Goal: Information Seeking & Learning: Learn about a topic

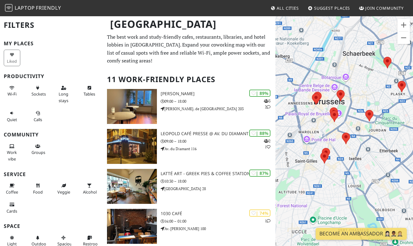
drag, startPoint x: 312, startPoint y: 165, endPoint x: 360, endPoint y: 142, distance: 52.6
click at [360, 142] on div at bounding box center [343, 139] width 137 height 246
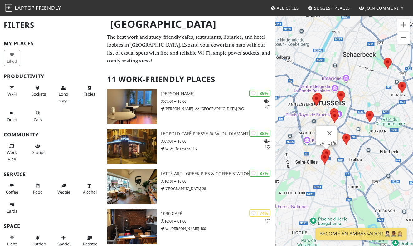
click at [322, 149] on area at bounding box center [322, 149] width 0 height 0
click at [326, 141] on link "JAT’ Café." at bounding box center [327, 143] width 17 height 5
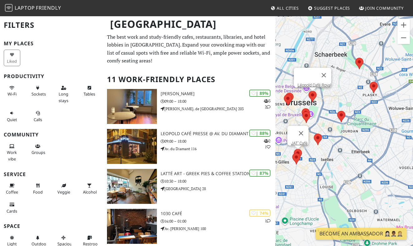
click at [295, 97] on div "JAT’ Café. Léopold Café Royal" at bounding box center [343, 139] width 137 height 246
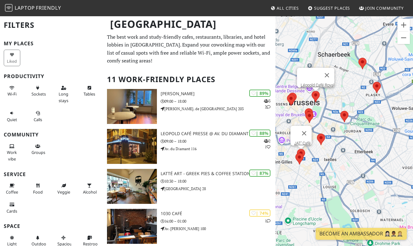
click at [311, 91] on area at bounding box center [311, 91] width 0 height 0
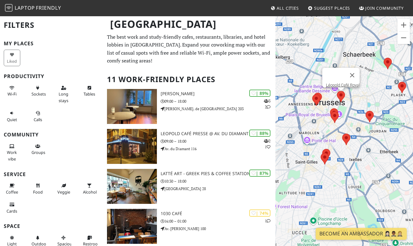
drag, startPoint x: 322, startPoint y: 110, endPoint x: 348, endPoint y: 110, distance: 25.9
click at [348, 110] on div "Léopold Café Royal" at bounding box center [343, 139] width 137 height 246
click at [312, 94] on area at bounding box center [312, 94] width 0 height 0
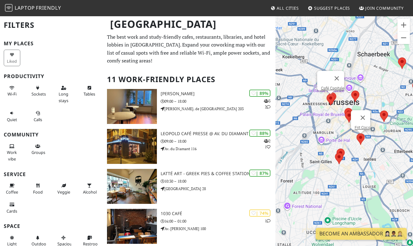
click at [356, 133] on area at bounding box center [356, 133] width 0 height 0
click at [364, 125] on link "Frit Cocq" at bounding box center [362, 127] width 16 height 5
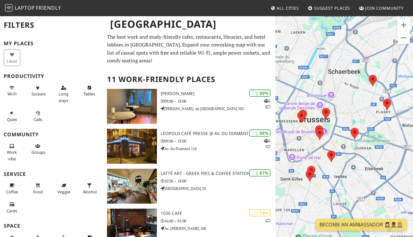
drag, startPoint x: 344, startPoint y: 178, endPoint x: 398, endPoint y: 64, distance: 126.1
click at [389, 161] on div at bounding box center [343, 134] width 137 height 237
click at [404, 25] on button "Zoom in" at bounding box center [403, 25] width 12 height 12
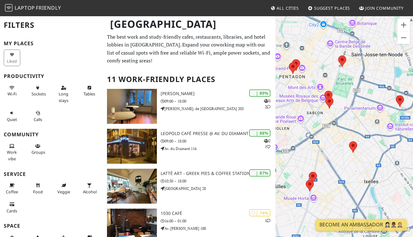
drag, startPoint x: 325, startPoint y: 164, endPoint x: 370, endPoint y: 112, distance: 68.7
click at [370, 112] on div at bounding box center [343, 134] width 137 height 237
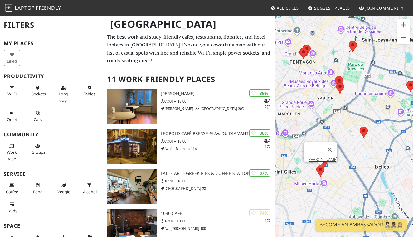
click at [316, 165] on area at bounding box center [316, 165] width 0 height 0
click at [320, 157] on link "[PERSON_NAME]" at bounding box center [322, 159] width 30 height 5
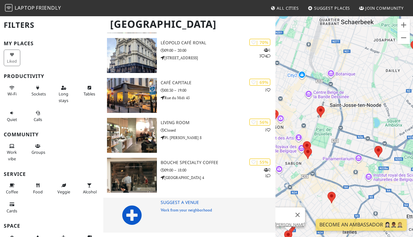
scroll to position [330, 0]
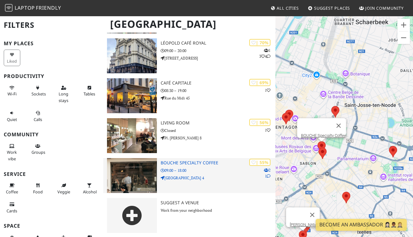
click at [210, 161] on h3 "BOUCHE Specialty Coffee" at bounding box center [218, 162] width 115 height 5
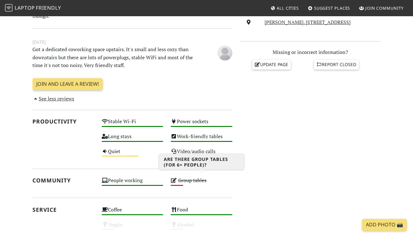
scroll to position [242, 0]
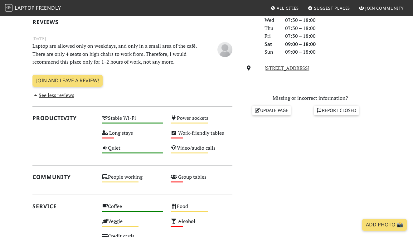
scroll to position [200, 0]
